Goal: Go to known website

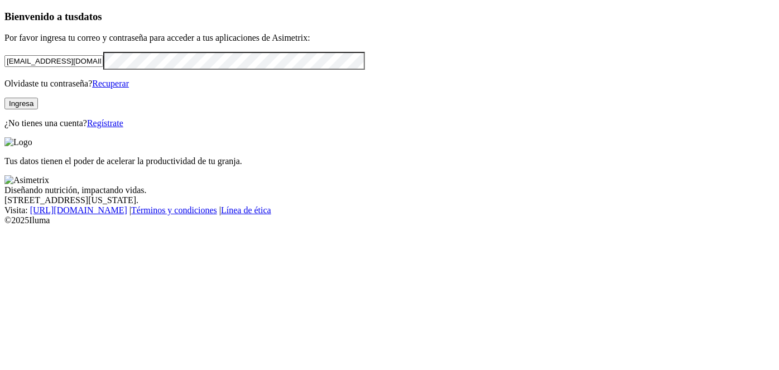
click at [38, 109] on button "Ingresa" at bounding box center [20, 104] width 33 height 12
